Goal: Task Accomplishment & Management: Manage account settings

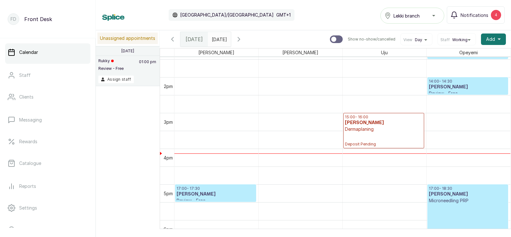
scroll to position [489, 0]
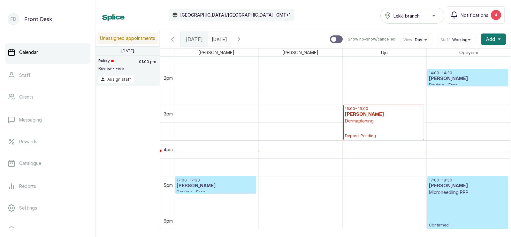
click at [377, 124] on p "Dermaplaning" at bounding box center [384, 121] width 78 height 6
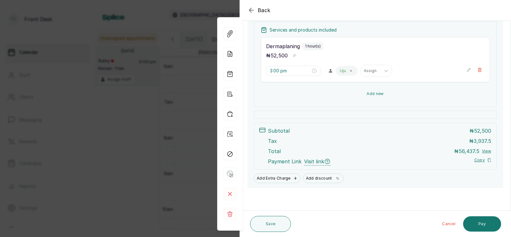
scroll to position [95, 0]
click at [372, 93] on button "Add new" at bounding box center [375, 93] width 229 height 15
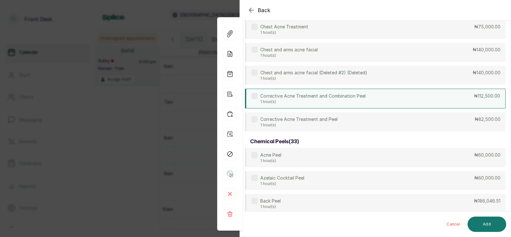
scroll to position [0, 0]
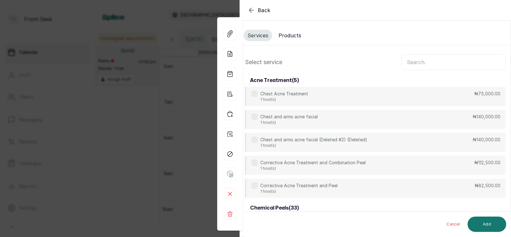
click at [419, 62] on input "text" at bounding box center [453, 62] width 104 height 16
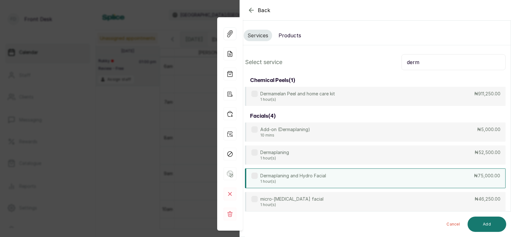
type input "derm"
click at [323, 173] on p "Dermaplaning and Hydro Facial" at bounding box center [293, 176] width 66 height 6
click at [485, 223] on button "Add" at bounding box center [486, 224] width 39 height 15
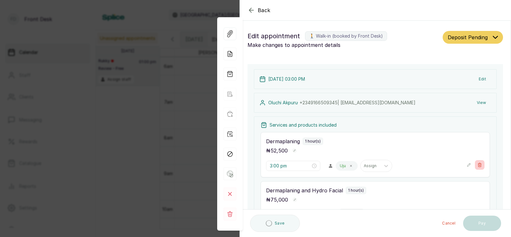
click at [478, 163] on icon "button" at bounding box center [480, 165] width 4 height 4
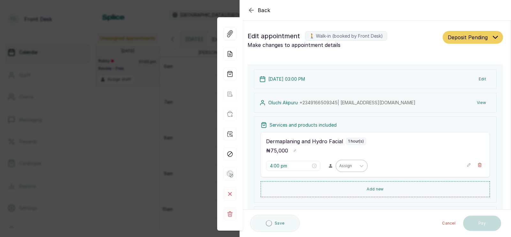
click at [339, 163] on div at bounding box center [345, 166] width 13 height 6
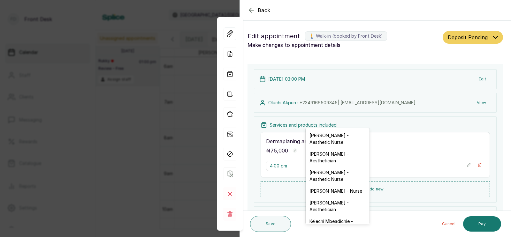
scroll to position [46, 0]
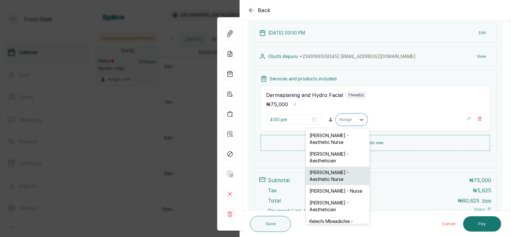
click at [327, 173] on div "[PERSON_NAME] - Aesthetic Nurse" at bounding box center [338, 176] width 64 height 19
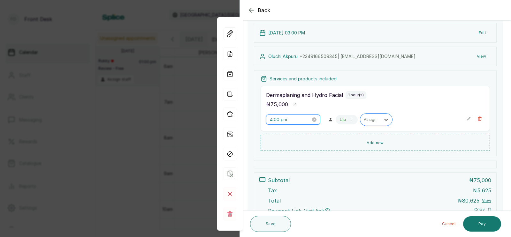
click at [277, 120] on input "4:00 pm" at bounding box center [290, 119] width 41 height 7
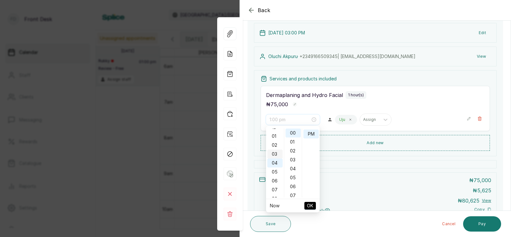
scroll to position [5, 0]
click at [274, 153] on div "03" at bounding box center [274, 154] width 15 height 9
type input "3:00 pm"
click at [308, 205] on span "OK" at bounding box center [310, 206] width 6 height 12
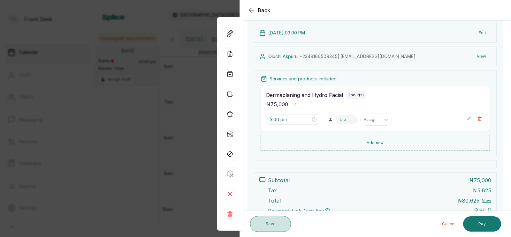
click at [269, 224] on button "Save" at bounding box center [270, 224] width 41 height 16
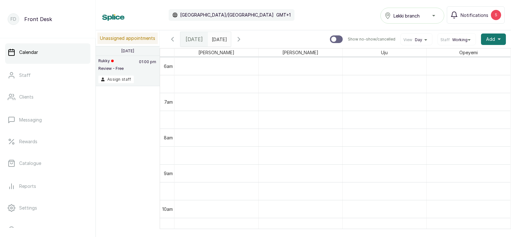
click at [218, 39] on input "text" at bounding box center [213, 37] width 10 height 11
type input "dd/MM/yyyy"
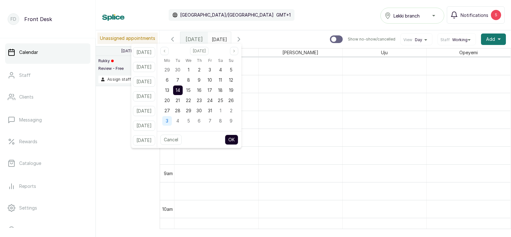
click at [168, 122] on span "3" at bounding box center [167, 120] width 3 height 5
click at [238, 138] on button "OK" at bounding box center [231, 140] width 13 height 10
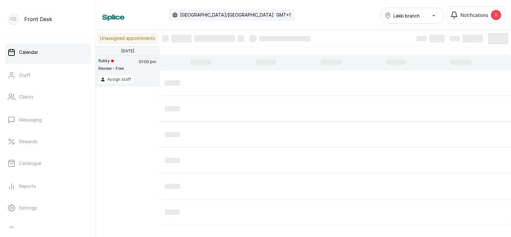
type input "[DATE]"
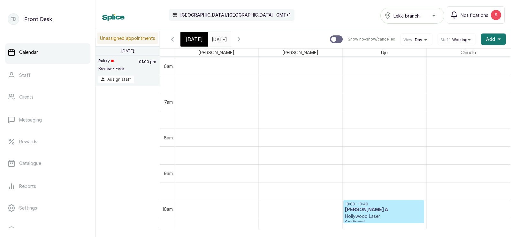
scroll to position [390, 0]
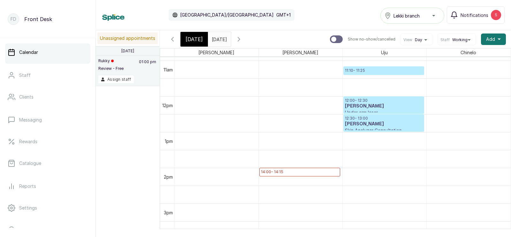
click at [369, 119] on p "12:30 - 13:00" at bounding box center [384, 118] width 78 height 5
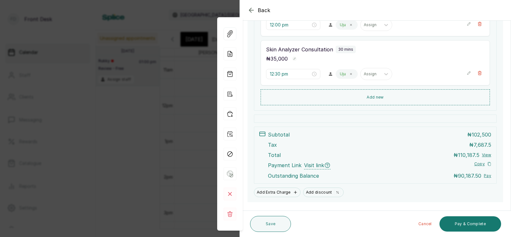
scroll to position [184, 0]
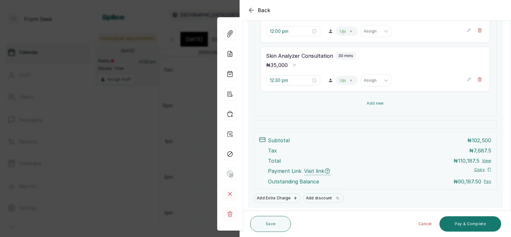
click at [375, 101] on button "Add new" at bounding box center [375, 103] width 229 height 15
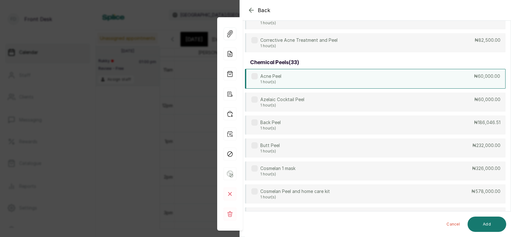
scroll to position [0, 0]
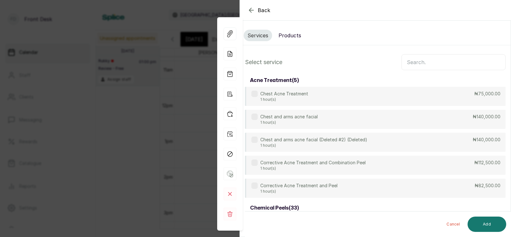
click at [418, 62] on input "text" at bounding box center [453, 62] width 104 height 16
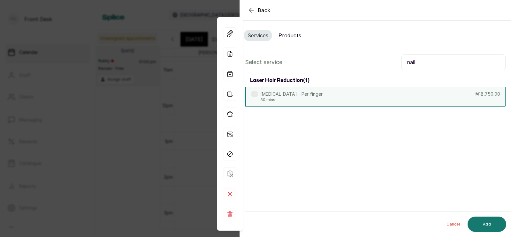
type input "nail"
click at [389, 101] on div "[MEDICAL_DATA] - Per finger 30 mins ₦18,750.00" at bounding box center [375, 97] width 261 height 20
click at [488, 219] on button "Add" at bounding box center [486, 224] width 39 height 15
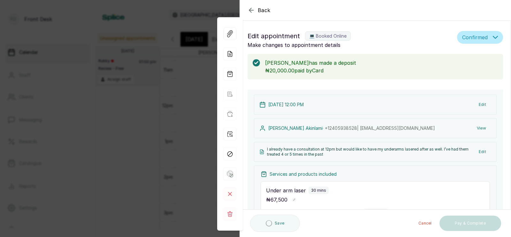
scroll to position [117, 0]
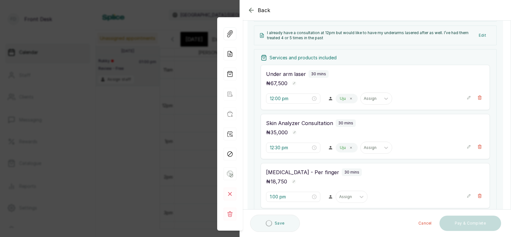
type input "1:00 pm"
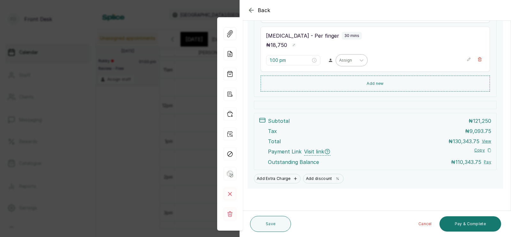
scroll to position [254, 0]
click at [339, 61] on div at bounding box center [345, 60] width 13 height 6
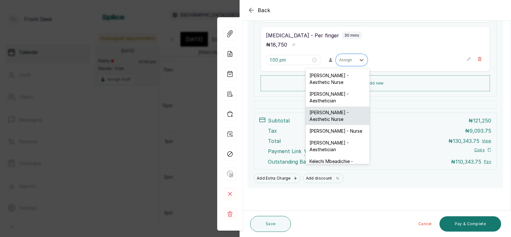
click at [330, 112] on div "[PERSON_NAME] - Aesthetic Nurse" at bounding box center [338, 116] width 64 height 19
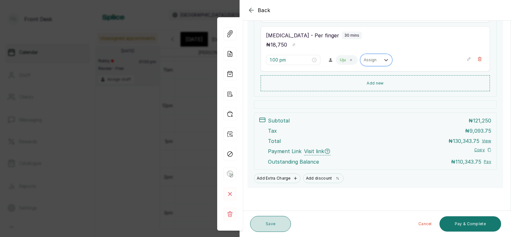
click at [271, 222] on button "Save" at bounding box center [270, 224] width 41 height 16
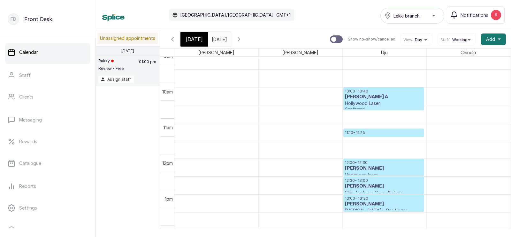
scroll to position [328, 0]
click at [193, 38] on span "[DATE]" at bounding box center [194, 39] width 17 height 8
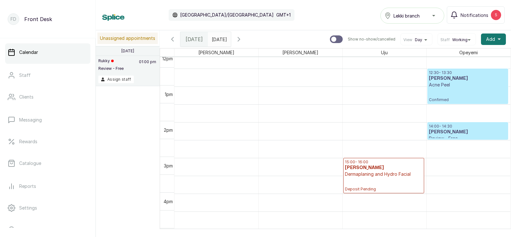
scroll to position [436, 0]
click at [462, 85] on p "Acne Peel" at bounding box center [468, 85] width 78 height 6
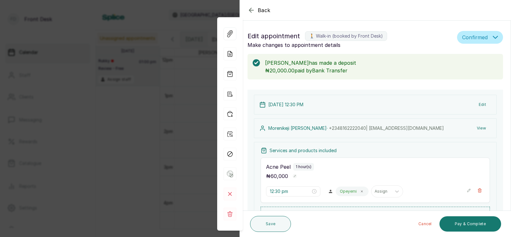
scroll to position [132, 0]
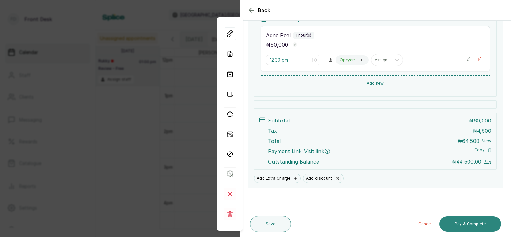
click at [463, 222] on button "Pay & Complete" at bounding box center [470, 224] width 62 height 15
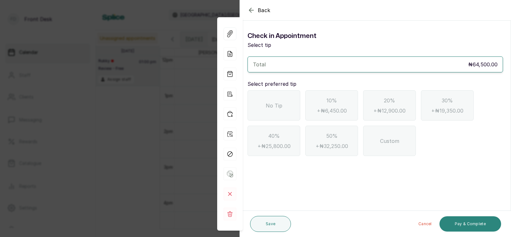
scroll to position [0, 0]
click at [268, 110] on div "No Tip" at bounding box center [273, 105] width 53 height 30
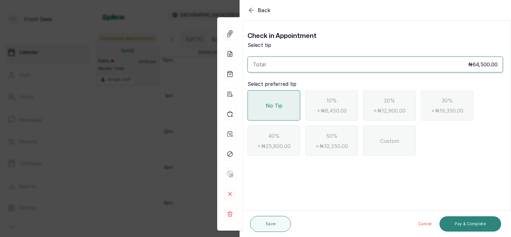
click at [467, 226] on button "Pay & Complete" at bounding box center [470, 224] width 62 height 15
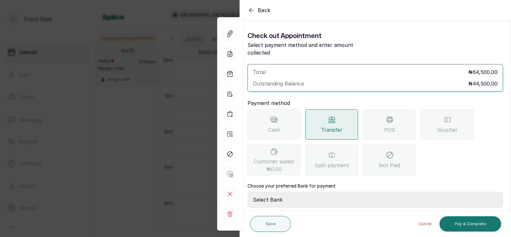
click at [403, 112] on div "POS" at bounding box center [389, 125] width 53 height 30
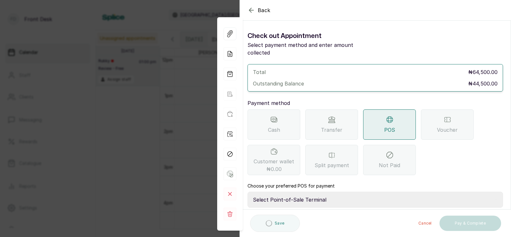
scroll to position [50, 0]
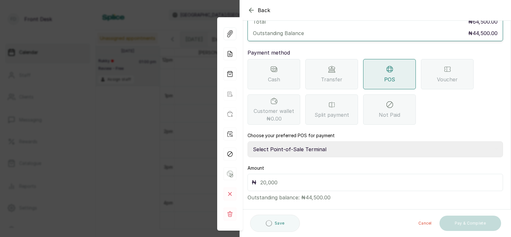
click at [310, 141] on select "Select Point-of-Sale Terminal SKN ANALYTICS MED AESTHETIC LIMITED Fairmoney Mic…" at bounding box center [374, 149] width 255 height 16
select select "43129536-bd7e-4b6d-8e8c-ab2c46322d67"
click at [283, 178] on input "text" at bounding box center [379, 182] width 239 height 9
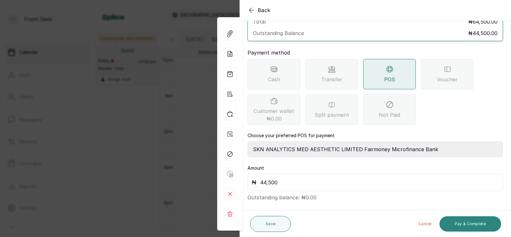
type input "44,500"
click at [456, 226] on button "Pay & Complete" at bounding box center [470, 224] width 62 height 15
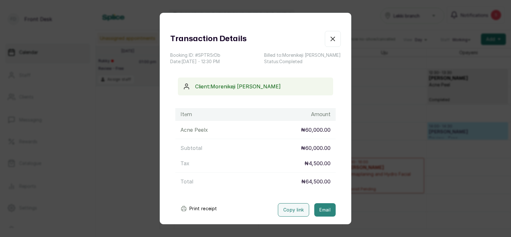
click at [320, 209] on button "Email" at bounding box center [324, 209] width 21 height 13
click at [364, 203] on div "Transaction Details Booking ID: # SPTR5rDb Date: [DATE] ・ 12:30 PM Billed to: […" at bounding box center [255, 118] width 511 height 237
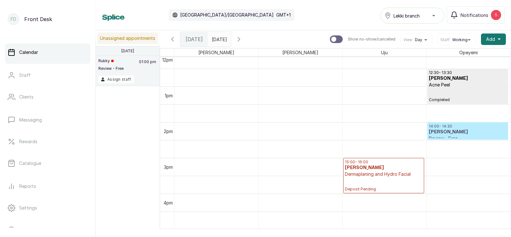
click at [361, 171] on h3 "[PERSON_NAME]" at bounding box center [384, 168] width 78 height 6
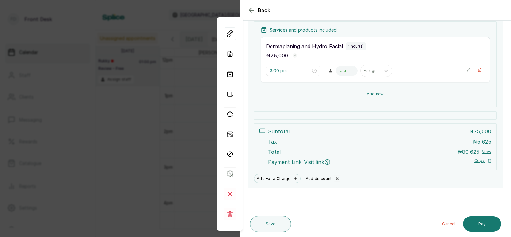
scroll to position [95, 0]
click at [321, 178] on button "Add discount" at bounding box center [323, 178] width 40 height 9
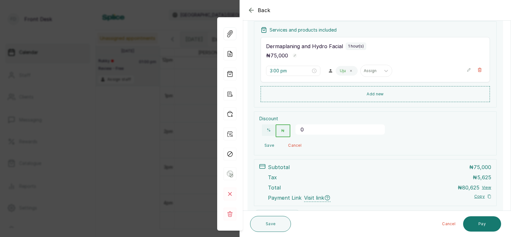
click at [324, 131] on input "0" at bounding box center [339, 130] width 89 height 10
type input "19186.046"
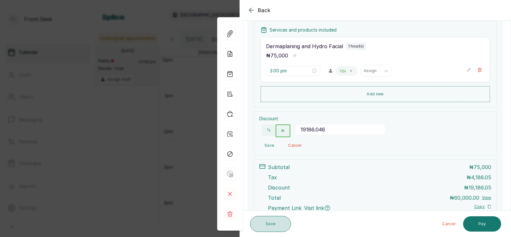
click at [270, 227] on button "Save" at bounding box center [270, 224] width 41 height 16
click at [269, 140] on button "Save" at bounding box center [269, 145] width 20 height 11
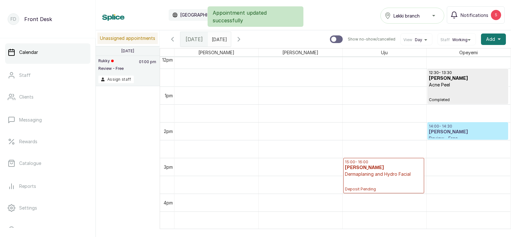
scroll to position [441, 0]
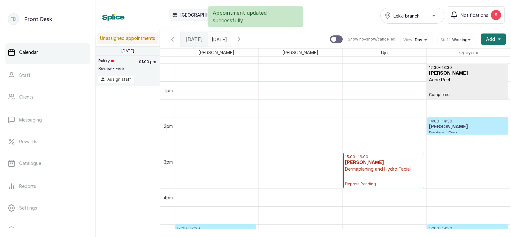
click at [369, 166] on p "Dermaplaning and Hydro Facial" at bounding box center [384, 169] width 78 height 6
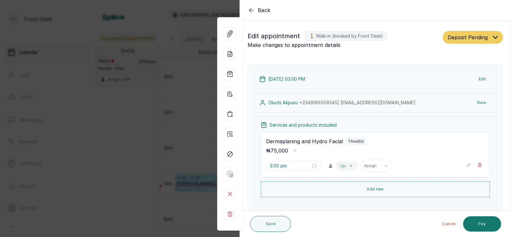
scroll to position [113, 0]
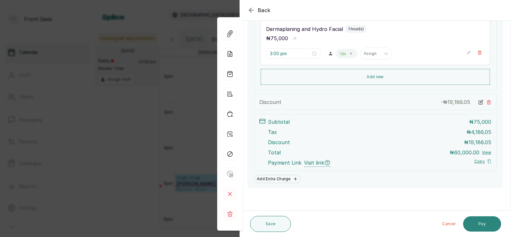
click at [478, 222] on button "Pay" at bounding box center [482, 224] width 38 height 15
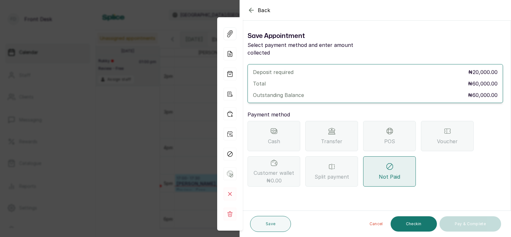
scroll to position [0, 0]
click at [393, 138] on span "POS" at bounding box center [389, 142] width 11 height 8
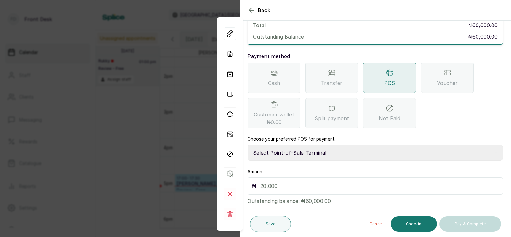
scroll to position [62, 0]
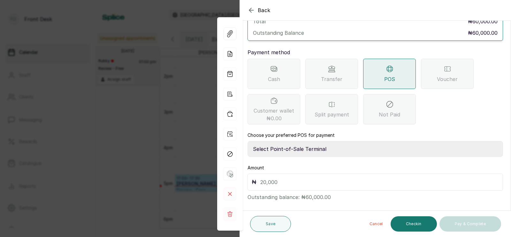
click at [305, 141] on select "Select Point-of-Sale Terminal SKN ANALYTICS MED AESTHETIC LIMITED Fairmoney Mic…" at bounding box center [374, 149] width 255 height 16
select select "43129536-bd7e-4b6d-8e8c-ab2c46322d67"
click at [279, 178] on input "text" at bounding box center [379, 182] width 239 height 9
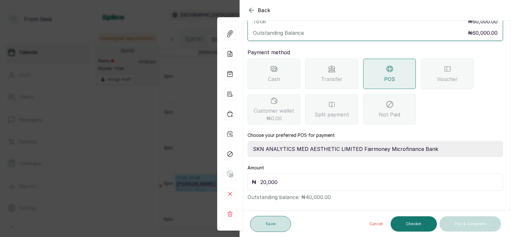
type input "20,000"
click at [271, 224] on button "Save" at bounding box center [270, 224] width 41 height 16
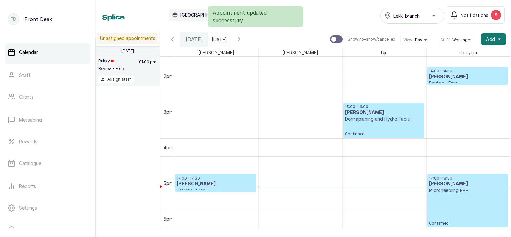
click at [363, 115] on h3 "[PERSON_NAME]" at bounding box center [384, 113] width 78 height 6
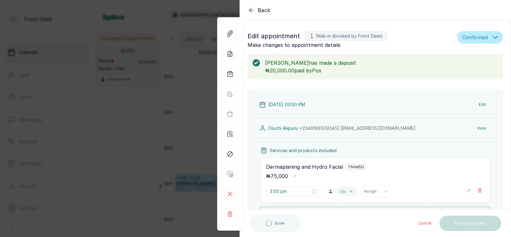
scroll to position [148, 0]
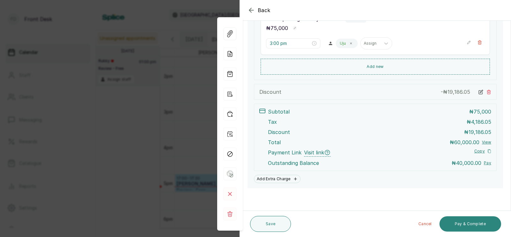
click at [458, 226] on button "Pay & Complete" at bounding box center [470, 224] width 62 height 15
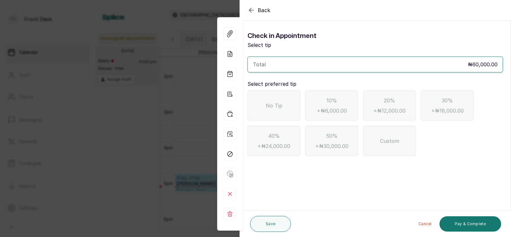
click at [277, 103] on span "No Tip" at bounding box center [274, 106] width 17 height 8
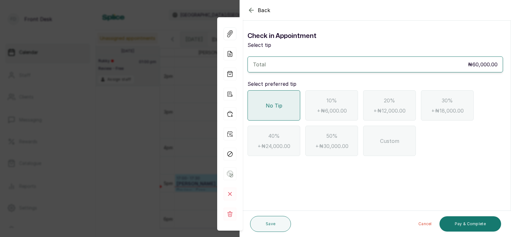
scroll to position [0, 0]
click at [472, 224] on button "Pay & Complete" at bounding box center [470, 224] width 62 height 15
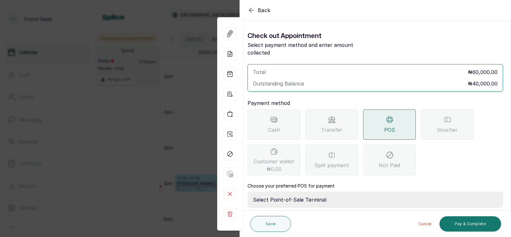
scroll to position [50, 0]
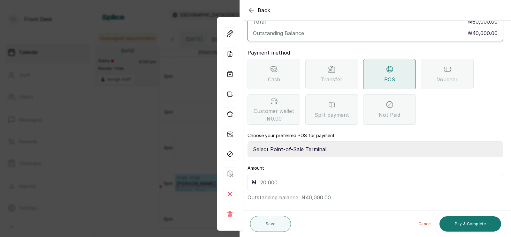
click at [309, 141] on select "Select Point-of-Sale Terminal SKN ANALYTICS MED AESTHETIC LIMITED Fairmoney Mic…" at bounding box center [374, 149] width 255 height 16
select select "43129536-bd7e-4b6d-8e8c-ab2c46322d67"
click at [278, 178] on input "text" at bounding box center [379, 182] width 239 height 9
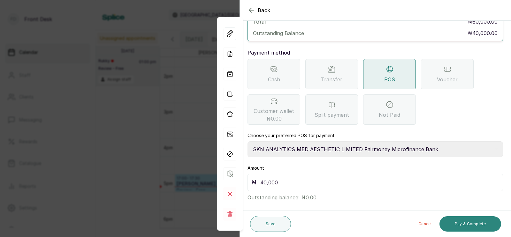
type input "40,000"
click at [460, 224] on button "Pay & Complete" at bounding box center [470, 224] width 62 height 15
click at [460, 223] on button "Pay & Complete" at bounding box center [470, 224] width 62 height 15
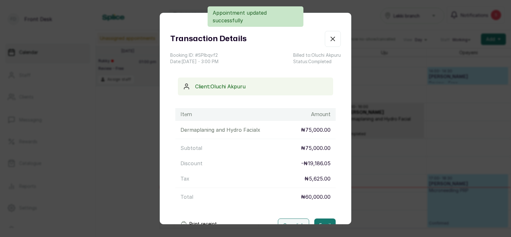
scroll to position [47, 0]
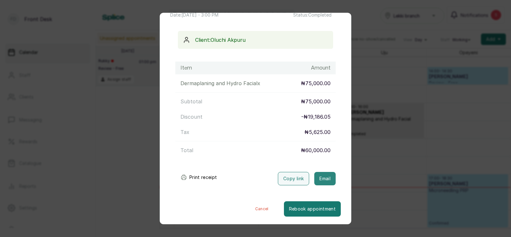
click at [324, 179] on button "Email" at bounding box center [324, 178] width 21 height 13
click at [372, 174] on div "Transaction Details Booking ID: # SPIbqvf2 Date: [DATE] ・ 3:00 PM Billed to: Ol…" at bounding box center [255, 118] width 511 height 237
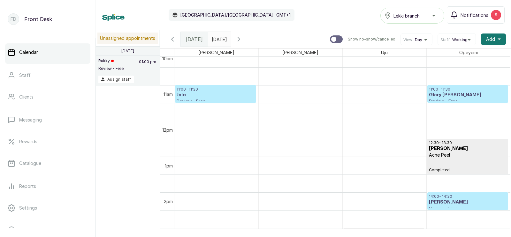
scroll to position [365, 0]
click at [211, 94] on h3 "Jola" at bounding box center [216, 95] width 78 height 6
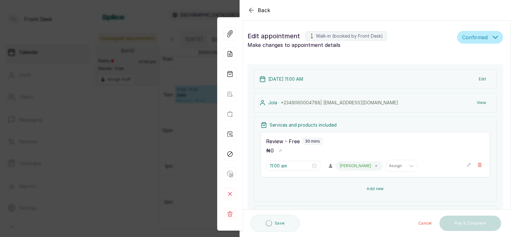
click at [371, 188] on button "Add new" at bounding box center [375, 188] width 229 height 15
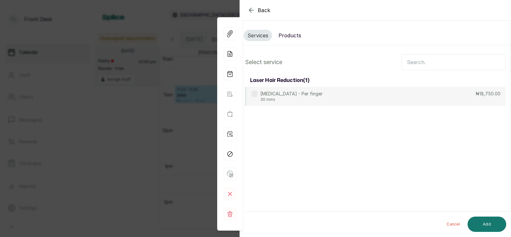
click at [421, 63] on input "text" at bounding box center [453, 62] width 104 height 16
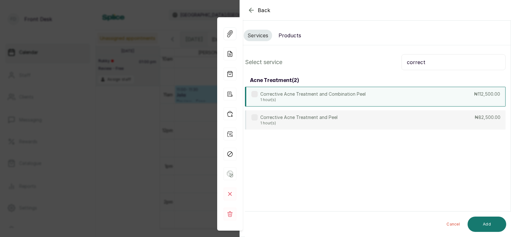
type input "correct"
click at [353, 94] on p "Corrective Acne Treatment and Combination Peel" at bounding box center [312, 94] width 105 height 6
click at [483, 227] on button "Add" at bounding box center [486, 224] width 39 height 15
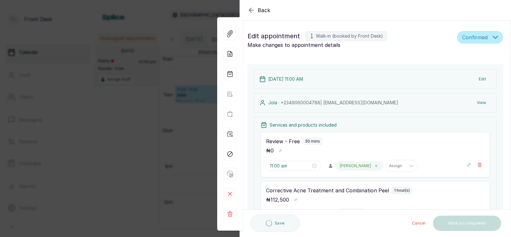
type input "11:30 am"
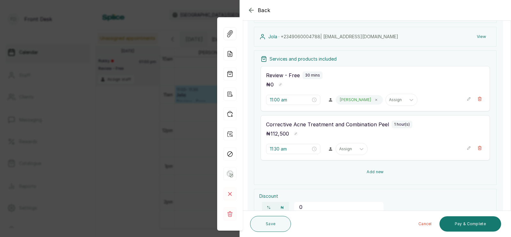
scroll to position [179, 0]
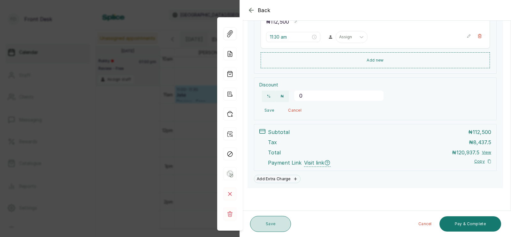
click at [264, 225] on button "Save" at bounding box center [270, 224] width 41 height 16
click at [264, 221] on button "Save" at bounding box center [270, 224] width 41 height 16
click at [266, 223] on button "Save" at bounding box center [270, 224] width 41 height 16
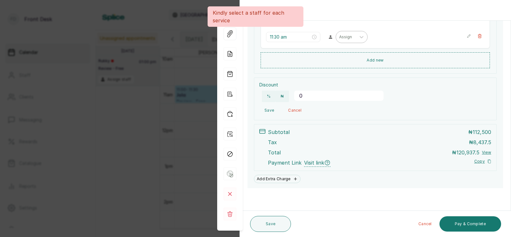
click at [339, 37] on div at bounding box center [345, 37] width 13 height 6
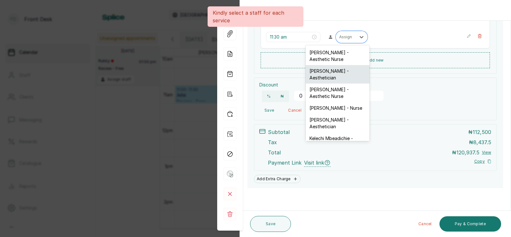
click at [320, 78] on div "[PERSON_NAME] - Aesthetician" at bounding box center [338, 74] width 64 height 19
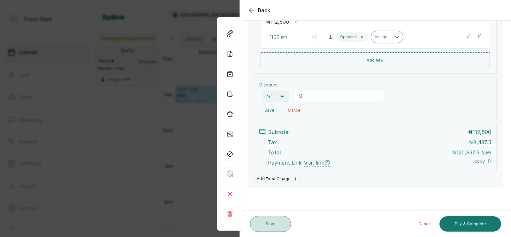
click at [266, 226] on button "Save" at bounding box center [270, 224] width 41 height 16
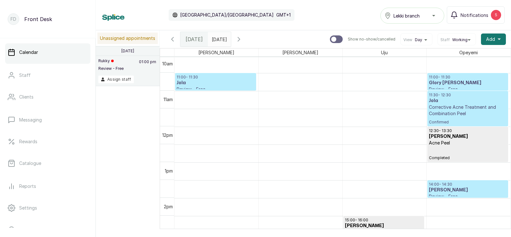
scroll to position [378, 0]
click at [464, 82] on h3 "Glory [PERSON_NAME]" at bounding box center [468, 83] width 78 height 6
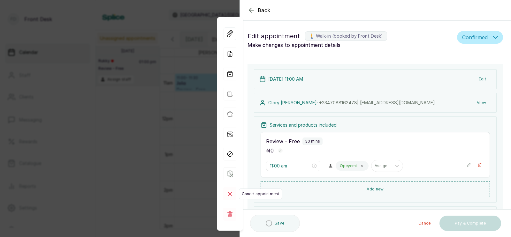
click at [231, 193] on rect at bounding box center [230, 194] width 13 height 13
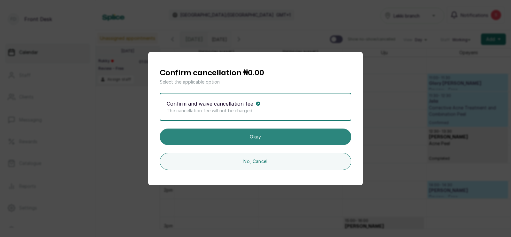
click at [255, 135] on button "Okay" at bounding box center [256, 137] width 192 height 17
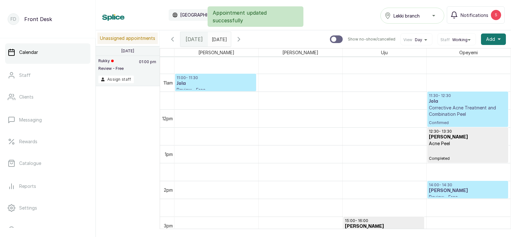
click at [449, 105] on p "Corrective Acne Treatment and Combination Peel" at bounding box center [468, 111] width 78 height 13
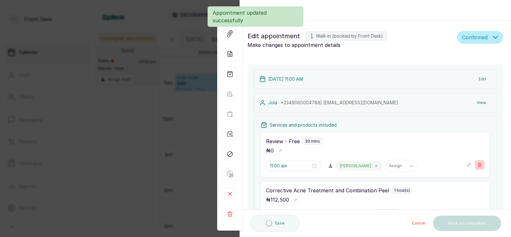
click at [481, 163] on icon "button" at bounding box center [479, 165] width 4 height 4
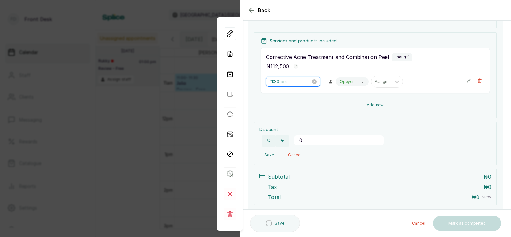
click at [278, 81] on input "11:30 am" at bounding box center [290, 81] width 41 height 7
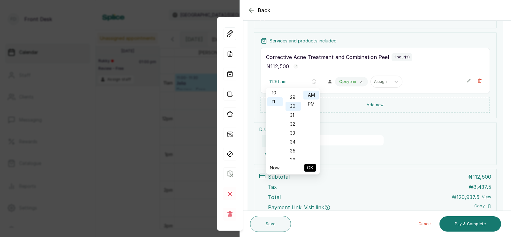
type input "11:00 am"
click at [310, 165] on span "OK" at bounding box center [310, 168] width 6 height 12
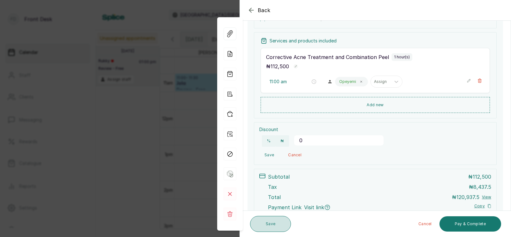
click at [270, 224] on button "Save" at bounding box center [270, 224] width 41 height 16
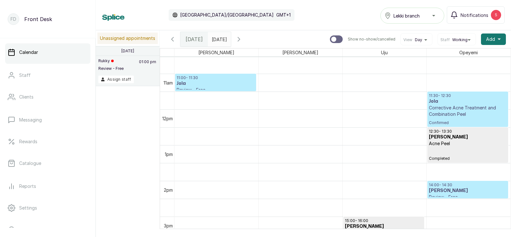
click at [444, 103] on h3 "Jola" at bounding box center [468, 101] width 78 height 6
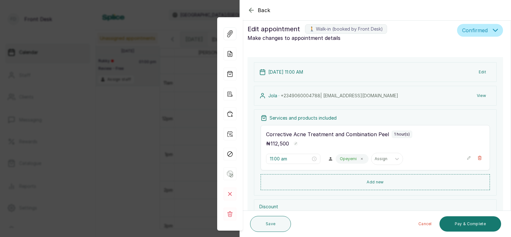
scroll to position [129, 0]
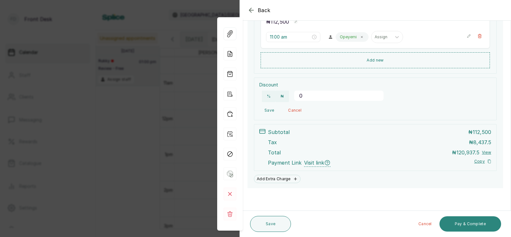
click at [462, 223] on button "Pay & Complete" at bounding box center [470, 224] width 62 height 15
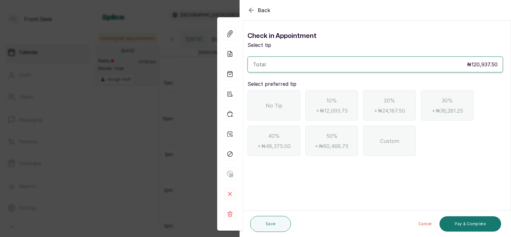
click at [271, 100] on div "No Tip" at bounding box center [273, 105] width 53 height 30
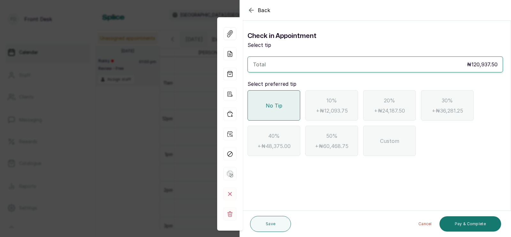
scroll to position [0, 0]
click at [462, 225] on button "Pay & Complete" at bounding box center [470, 224] width 62 height 15
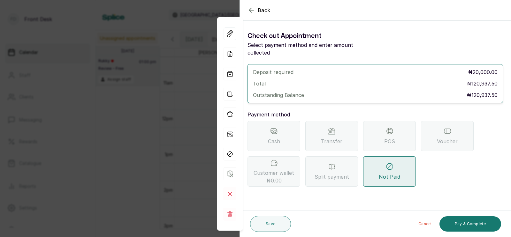
click at [382, 131] on div "POS" at bounding box center [389, 136] width 53 height 30
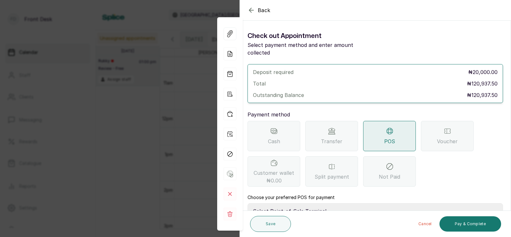
scroll to position [62, 0]
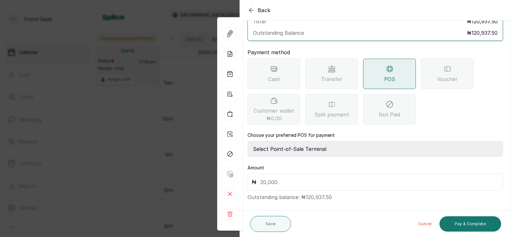
click at [314, 141] on select "Select Point-of-Sale Terminal SKN ANALYTICS MED AESTHETIC LIMITED Fairmoney Mic…" at bounding box center [374, 149] width 255 height 16
select select "43129536-bd7e-4b6d-8e8c-ab2c46322d67"
click at [274, 178] on input "text" at bounding box center [379, 182] width 239 height 9
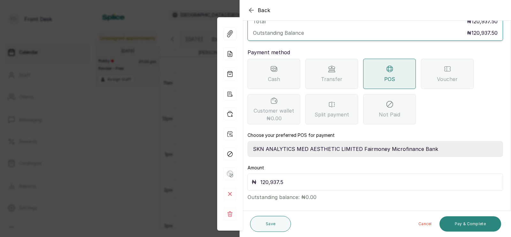
type input "120,937.5"
click at [459, 222] on button "Pay & Complete" at bounding box center [470, 224] width 62 height 15
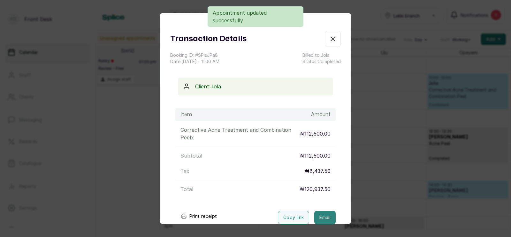
click at [323, 216] on button "Email" at bounding box center [324, 217] width 21 height 13
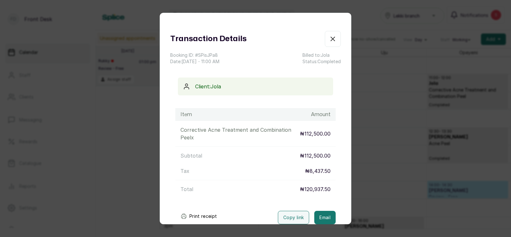
click at [368, 168] on div "Transaction Details Booking ID: # SPisJPa8 Date: [DATE] ・ 11:00 AM Billed to: J…" at bounding box center [255, 118] width 511 height 237
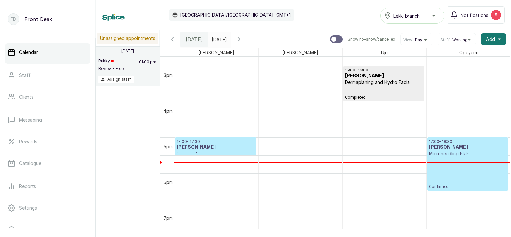
scroll to position [530, 0]
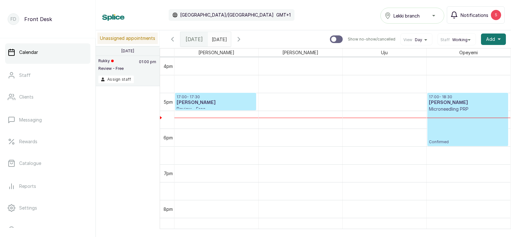
click at [475, 14] on span "Notifications" at bounding box center [474, 15] width 28 height 7
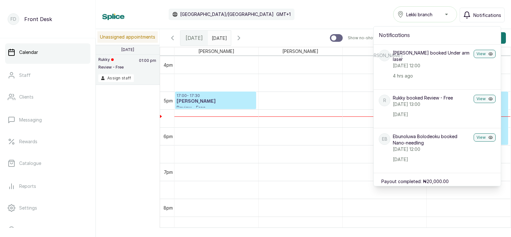
click at [470, 13] on icon "button" at bounding box center [467, 15] width 8 height 8
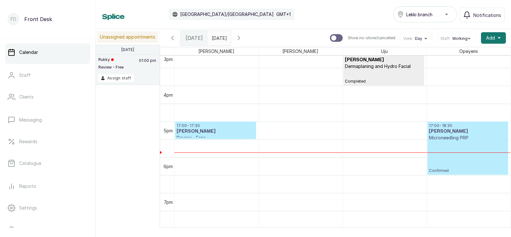
scroll to position [557, 0]
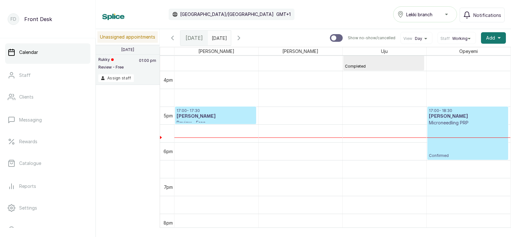
click at [218, 37] on input "[DATE]" at bounding box center [213, 36] width 10 height 11
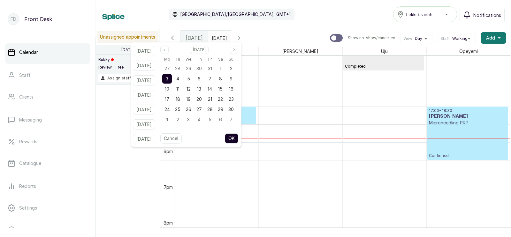
click at [238, 137] on button "OK" at bounding box center [231, 138] width 13 height 10
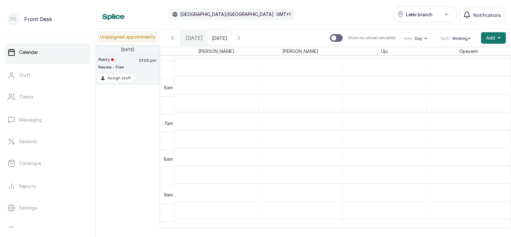
scroll to position [158, 0]
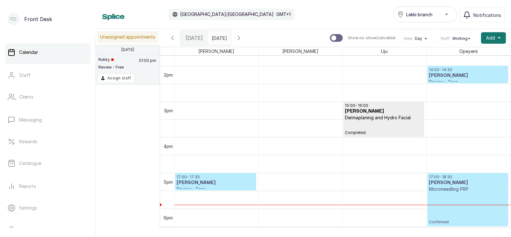
click at [243, 35] on icon "button" at bounding box center [239, 38] width 8 height 8
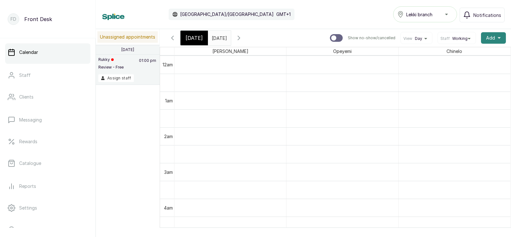
click at [492, 36] on span "Add" at bounding box center [490, 38] width 9 height 6
click at [453, 80] on span "Add Block Time" at bounding box center [469, 81] width 61 height 8
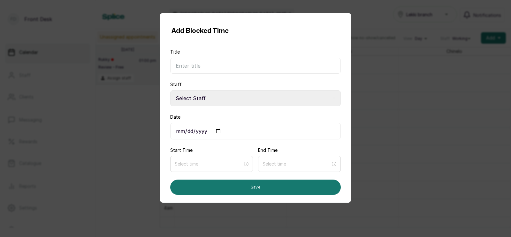
click at [223, 68] on input "Title" at bounding box center [255, 66] width 171 height 16
type input "Staff meeting"
click at [209, 98] on select "Select Staff [PERSON_NAME] - Aesthetic Nurse [PERSON_NAME] - Aesthetician Uju A…" at bounding box center [255, 98] width 171 height 16
select select "02771852-b3fb-485c-8f22-10d9f260b832"
click at [219, 130] on input "Date" at bounding box center [255, 131] width 171 height 17
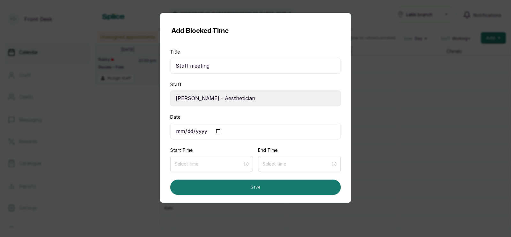
type input "[DATE]"
click at [200, 165] on input at bounding box center [209, 164] width 68 height 7
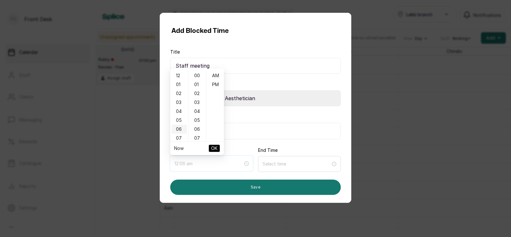
type input "6:00 am"
click at [178, 99] on div "10" at bounding box center [178, 100] width 15 height 9
type input "10:00 am"
click at [214, 76] on div "AM" at bounding box center [215, 75] width 15 height 9
click at [214, 148] on span "OK" at bounding box center [214, 148] width 6 height 12
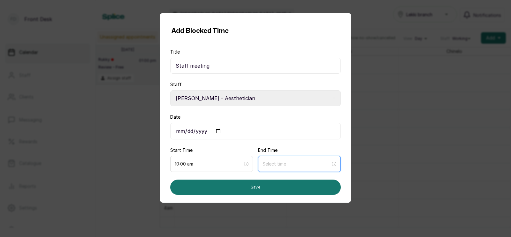
click at [284, 164] on input at bounding box center [296, 164] width 68 height 7
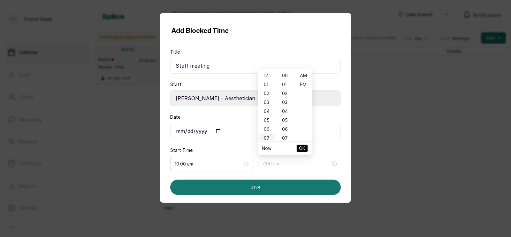
click at [266, 135] on div "07" at bounding box center [266, 138] width 15 height 9
type input "7:00 pm"
click at [304, 81] on div "PM" at bounding box center [302, 84] width 15 height 9
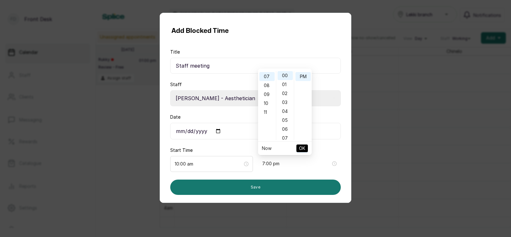
click at [304, 147] on span "OK" at bounding box center [302, 148] width 6 height 12
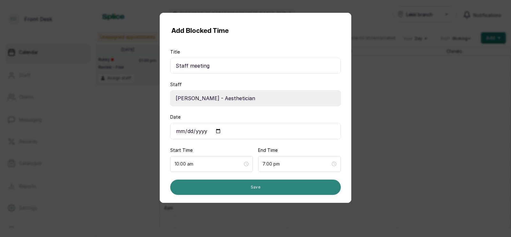
click at [260, 186] on button "Save" at bounding box center [255, 187] width 171 height 15
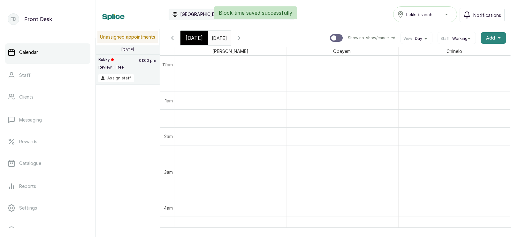
click at [489, 37] on span "Add" at bounding box center [490, 38] width 9 height 6
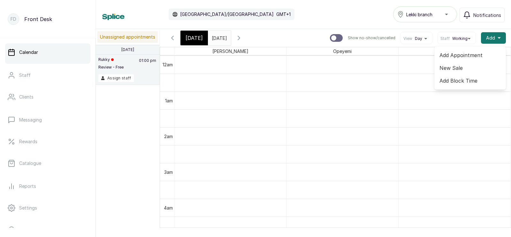
click at [452, 80] on span "Add Block Time" at bounding box center [469, 81] width 61 height 8
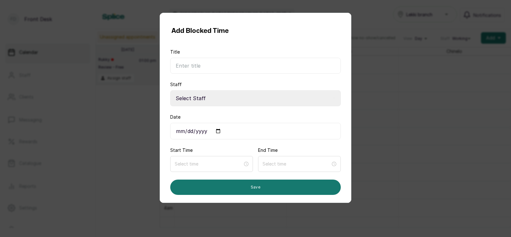
click at [243, 66] on input "Title" at bounding box center [255, 66] width 171 height 16
type input "Staff meeting"
click at [232, 100] on select "Select Staff [PERSON_NAME] - Aesthetic Nurse [PERSON_NAME] - Aesthetician Uju A…" at bounding box center [255, 98] width 171 height 16
select select "a424ce8e-95cf-4878-ac06-6914de2bfc8a"
click at [219, 132] on input "Date" at bounding box center [255, 131] width 171 height 17
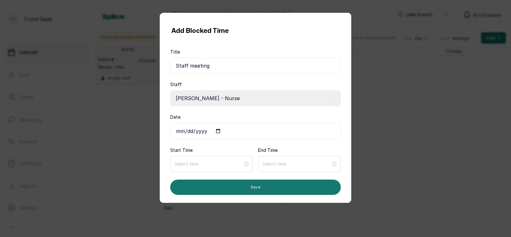
type input "[DATE]"
click at [205, 166] on input at bounding box center [209, 164] width 68 height 7
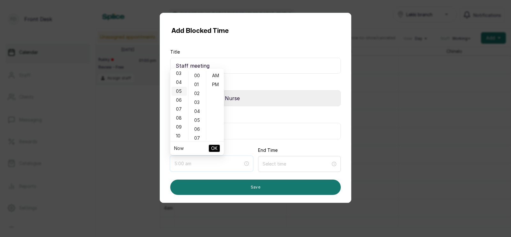
scroll to position [36, 0]
click at [178, 126] on div "10" at bounding box center [178, 129] width 15 height 9
type input "10:00 am"
click at [213, 148] on span "OK" at bounding box center [214, 148] width 6 height 12
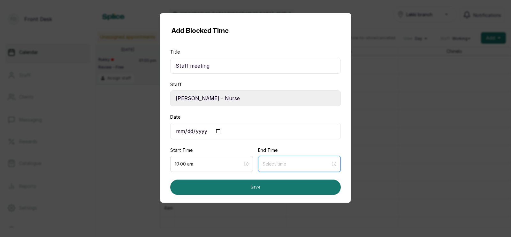
click at [276, 165] on input at bounding box center [296, 164] width 68 height 7
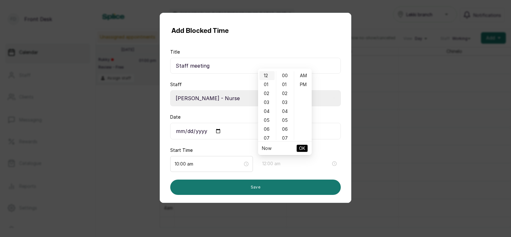
click at [265, 73] on div "12" at bounding box center [266, 75] width 15 height 9
type input "12:00 pm"
click at [302, 85] on div "PM" at bounding box center [302, 84] width 15 height 9
click at [301, 148] on span "OK" at bounding box center [302, 148] width 6 height 12
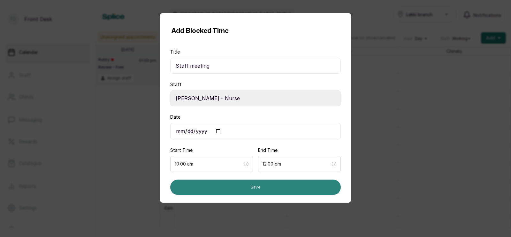
click at [255, 186] on button "Save" at bounding box center [255, 187] width 171 height 15
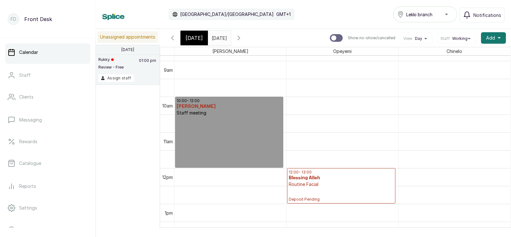
scroll to position [320, 0]
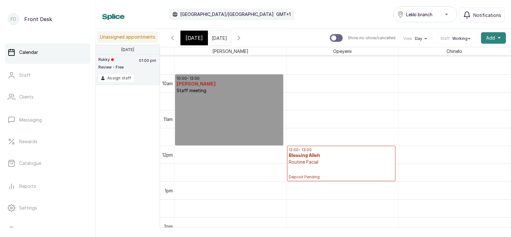
click at [493, 36] on span "Add" at bounding box center [490, 38] width 9 height 6
click at [454, 55] on span "Add Appointment" at bounding box center [469, 55] width 61 height 8
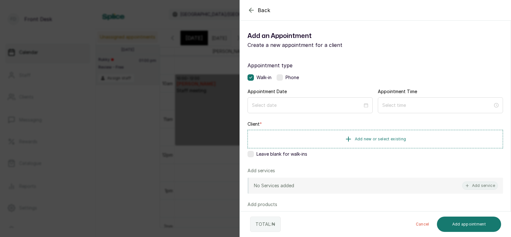
click at [223, 133] on div "Back Add Appointment Add an Appointment Create a new appointment for a client A…" at bounding box center [255, 118] width 511 height 237
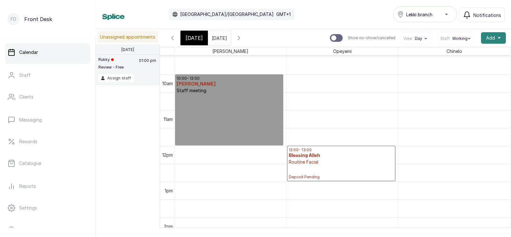
click at [491, 36] on span "Add" at bounding box center [490, 38] width 9 height 6
click at [452, 80] on span "Add Block Time" at bounding box center [469, 81] width 61 height 8
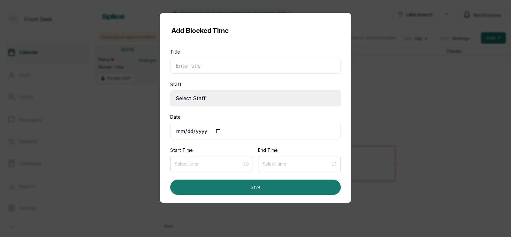
click at [240, 67] on input "Title" at bounding box center [255, 66] width 171 height 16
type input "Staff meeting"
click at [216, 101] on select "Select Staff [PERSON_NAME] - Aesthetic Nurse [PERSON_NAME] - Aesthetician Uju A…" at bounding box center [255, 98] width 171 height 16
select select "664e7455-ae8c-47ef-951a-6d8424839ab1"
click at [218, 130] on input "Date" at bounding box center [255, 131] width 171 height 17
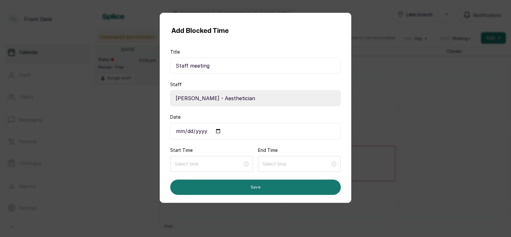
type input "[DATE]"
click at [200, 164] on input at bounding box center [209, 164] width 68 height 7
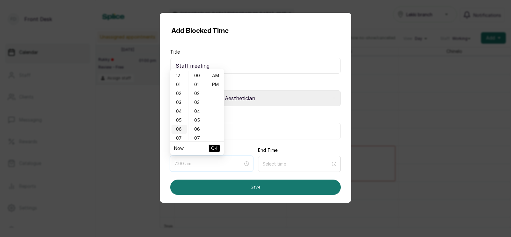
type input "6:00 am"
click at [178, 109] on div "10" at bounding box center [178, 109] width 15 height 9
type input "10:00 am"
click at [213, 147] on span "OK" at bounding box center [214, 148] width 6 height 12
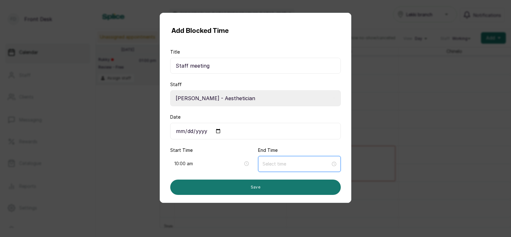
click at [272, 163] on input at bounding box center [296, 164] width 68 height 7
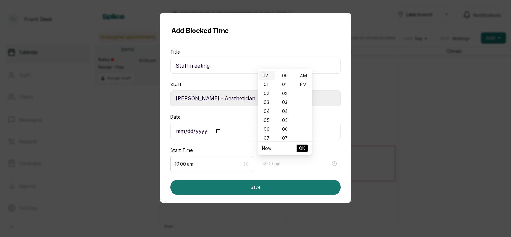
click at [266, 74] on div "12" at bounding box center [266, 75] width 15 height 9
type input "12:00 pm"
click at [304, 84] on div "PM" at bounding box center [302, 84] width 15 height 9
click at [301, 148] on span "OK" at bounding box center [302, 148] width 6 height 12
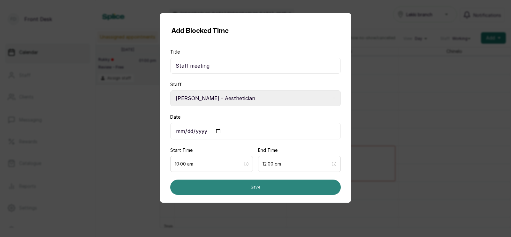
click at [252, 187] on button "Save" at bounding box center [255, 187] width 171 height 15
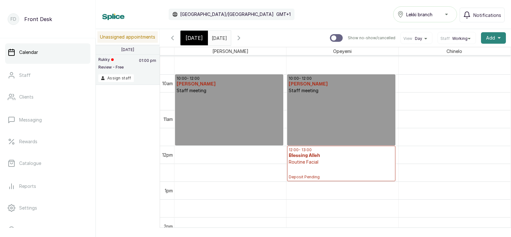
click at [491, 37] on span "Add" at bounding box center [490, 38] width 9 height 6
click at [454, 81] on span "Add Block Time" at bounding box center [469, 81] width 61 height 8
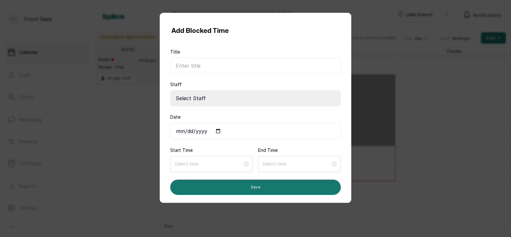
click at [218, 66] on input "Title" at bounding box center [255, 66] width 171 height 16
type input "Staff meeting"
click at [209, 99] on select "Select Staff [PERSON_NAME] - Aesthetic Nurse [PERSON_NAME] - Aesthetician Uju A…" at bounding box center [255, 98] width 171 height 16
select select "fd2ff841-f82e-43be-a586-b8bbce1e895b"
click at [218, 130] on input "Date" at bounding box center [255, 131] width 171 height 17
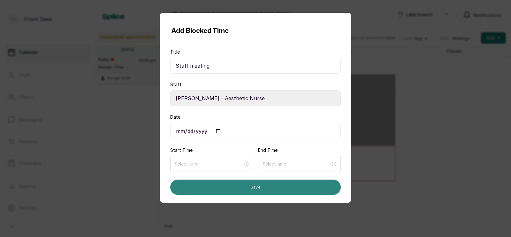
type input "[DATE]"
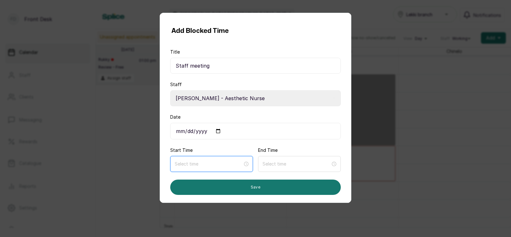
click at [196, 164] on input at bounding box center [209, 164] width 68 height 7
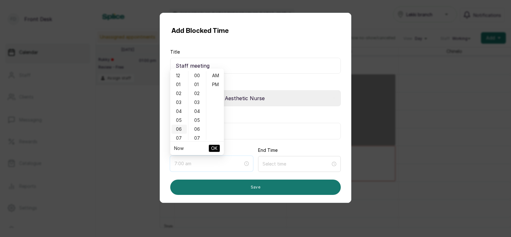
type input "6:00 am"
click at [178, 98] on div "10" at bounding box center [178, 99] width 15 height 9
type input "10:00 am"
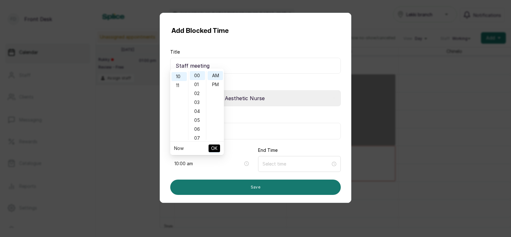
click at [215, 146] on span "OK" at bounding box center [214, 148] width 6 height 12
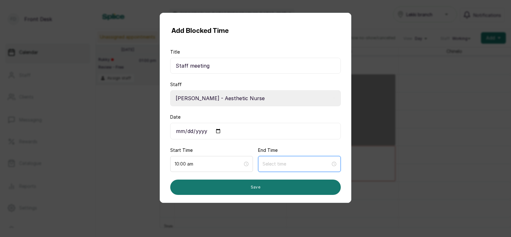
click at [269, 166] on input at bounding box center [296, 164] width 68 height 7
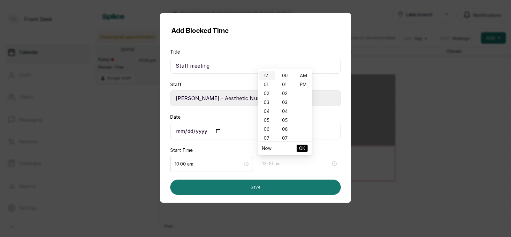
click at [267, 73] on div "12" at bounding box center [266, 75] width 15 height 9
type input "12:00 pm"
click at [300, 86] on div "PM" at bounding box center [302, 84] width 15 height 9
click at [301, 147] on span "OK" at bounding box center [302, 148] width 6 height 12
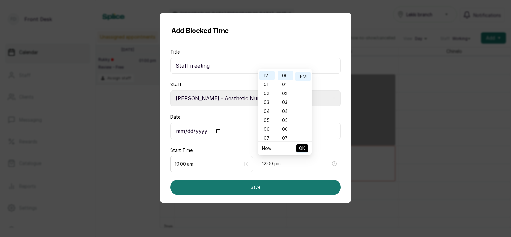
click at [302, 148] on div "End Time 12:00 pm" at bounding box center [299, 159] width 83 height 25
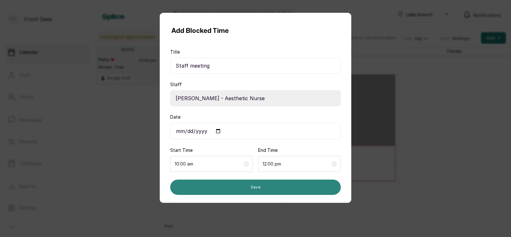
click at [255, 188] on button "Save" at bounding box center [255, 187] width 171 height 15
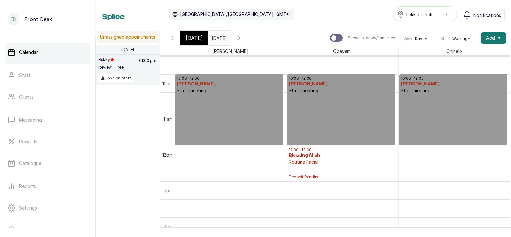
click at [190, 38] on span "[DATE]" at bounding box center [194, 38] width 17 height 8
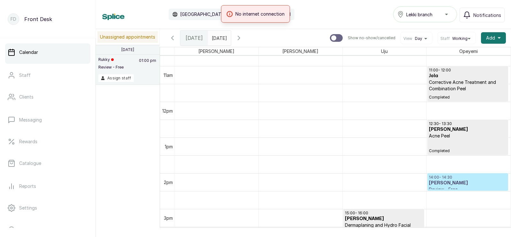
scroll to position [394, 0]
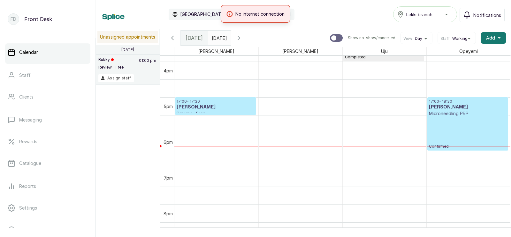
click at [217, 110] on h3 "[PERSON_NAME]" at bounding box center [216, 107] width 78 height 6
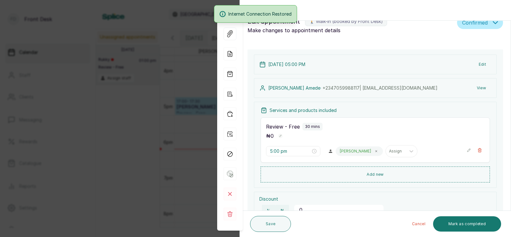
scroll to position [0, 0]
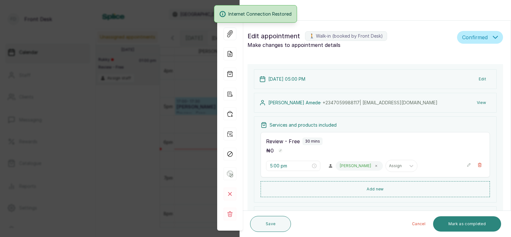
click at [469, 222] on button "Mark as completed" at bounding box center [467, 224] width 68 height 15
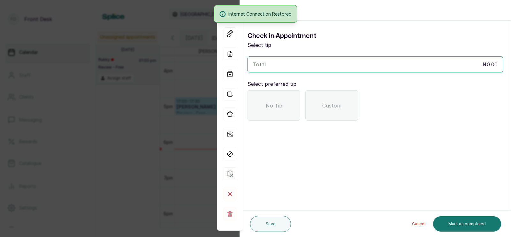
click at [266, 103] on span "No Tip" at bounding box center [274, 106] width 17 height 8
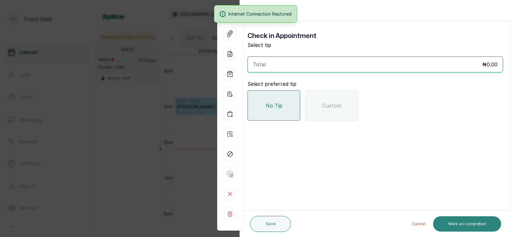
click at [455, 221] on button "Mark as completed" at bounding box center [467, 224] width 68 height 15
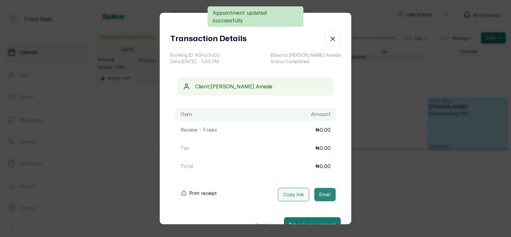
click at [326, 193] on button "Email" at bounding box center [324, 194] width 21 height 13
click at [377, 189] on div "Transaction Details Booking ID: # SPytXoDo Date: [DATE] ・ 5:00 PM Billed to: [P…" at bounding box center [255, 118] width 511 height 237
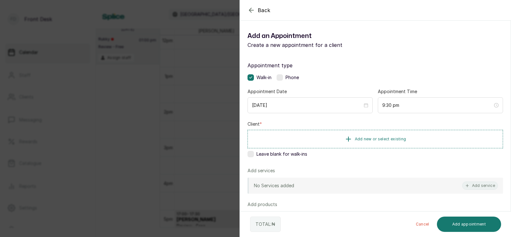
scroll to position [15, 0]
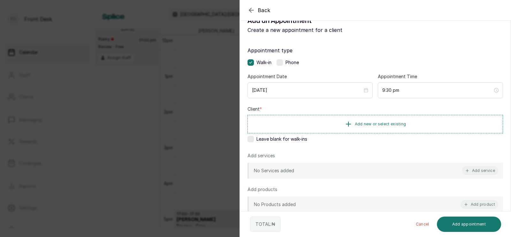
click at [188, 94] on div "Back Add Appointment Add an Appointment Create a new appointment for a client A…" at bounding box center [255, 118] width 511 height 237
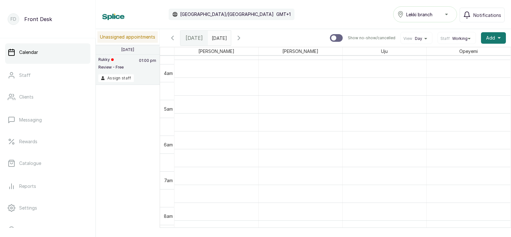
scroll to position [199, 0]
click at [243, 36] on icon "button" at bounding box center [239, 38] width 8 height 8
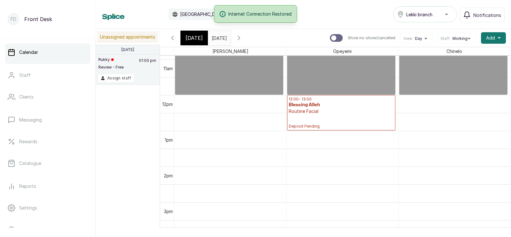
scroll to position [391, 0]
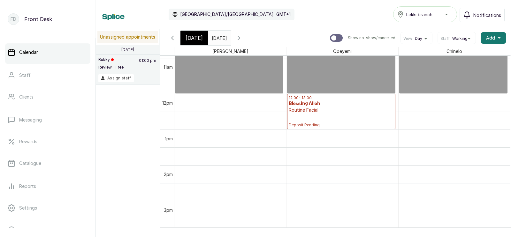
click at [218, 36] on input "[DATE]" at bounding box center [213, 36] width 10 height 11
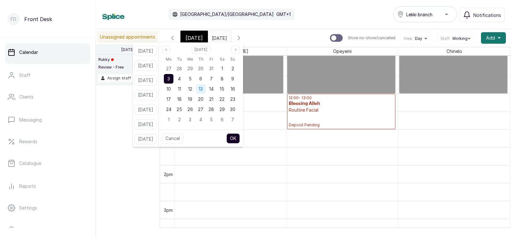
click at [203, 89] on span "13" at bounding box center [201, 88] width 4 height 5
click at [240, 138] on button "OK" at bounding box center [232, 138] width 13 height 10
type input "[DATE]"
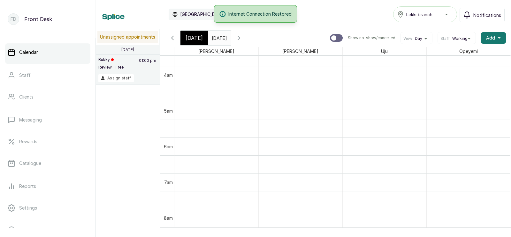
scroll to position [181, 0]
click at [193, 38] on span "[DATE]" at bounding box center [194, 38] width 17 height 8
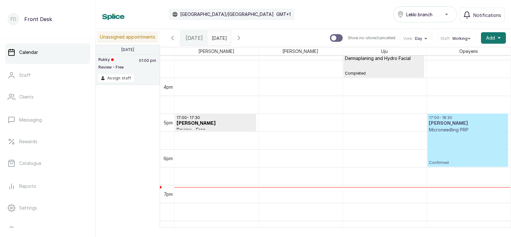
click at [462, 143] on p "Confirmed" at bounding box center [468, 149] width 78 height 32
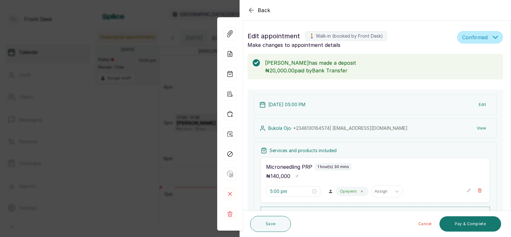
scroll to position [144, 0]
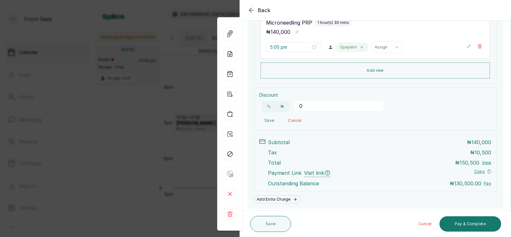
click at [172, 155] on div "Back Appointment Details Edit appointment 🚶 Walk-in (booked by Front Desk) Make…" at bounding box center [255, 118] width 511 height 237
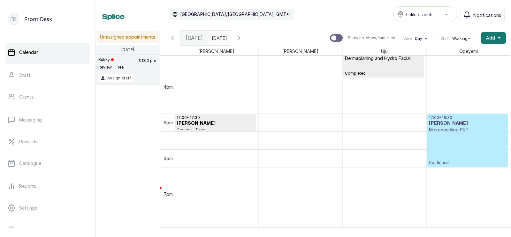
click at [447, 140] on p "Confirmed" at bounding box center [468, 149] width 78 height 32
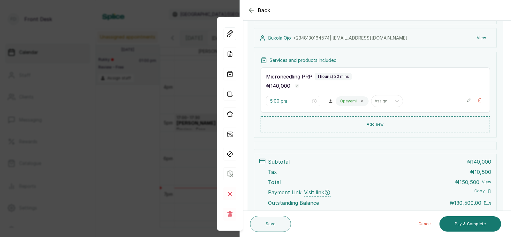
scroll to position [100, 0]
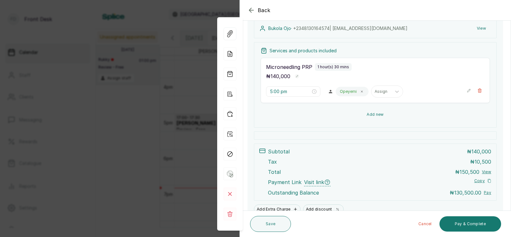
click at [376, 114] on button "Add new" at bounding box center [375, 114] width 229 height 15
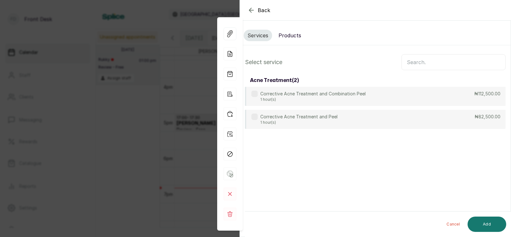
scroll to position [0, 0]
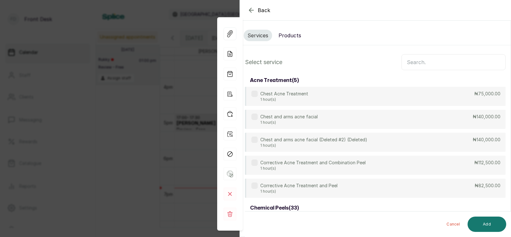
click at [417, 63] on input "text" at bounding box center [453, 62] width 104 height 16
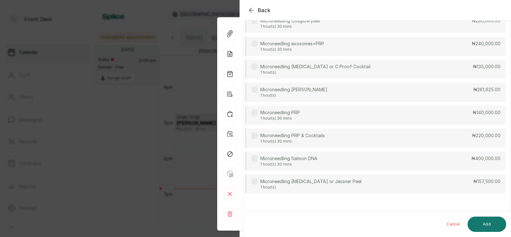
scroll to position [132, 0]
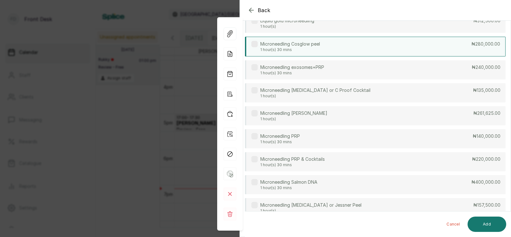
type input "micronee"
click at [337, 44] on div "Microneedling Cosglow peel 1 hour(s) 30 mins ₦280,000.00" at bounding box center [375, 47] width 261 height 20
click at [485, 223] on button "Add" at bounding box center [486, 224] width 39 height 15
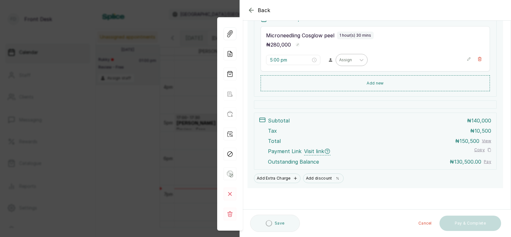
click at [339, 58] on div at bounding box center [345, 60] width 13 height 6
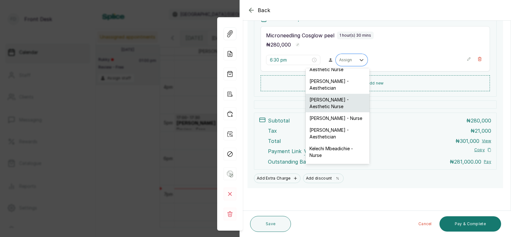
scroll to position [14, 0]
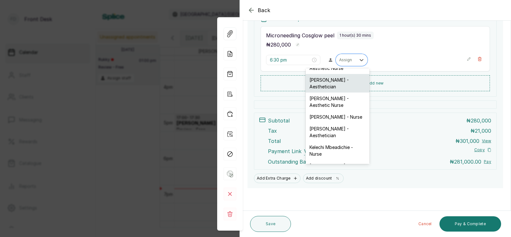
click at [332, 87] on div "[PERSON_NAME] - Aesthetician" at bounding box center [338, 83] width 64 height 19
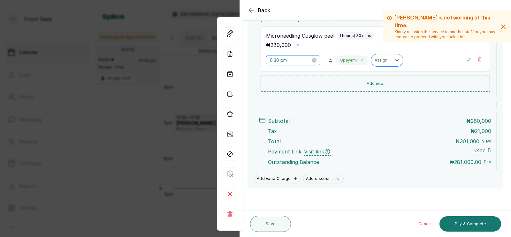
scroll to position [132, 0]
click at [279, 59] on input "6:30 pm" at bounding box center [290, 60] width 41 height 7
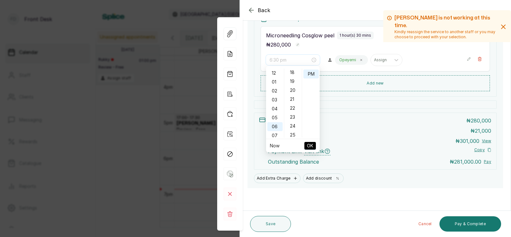
scroll to position [140, 0]
click at [276, 115] on div "05" at bounding box center [274, 117] width 15 height 9
click at [293, 72] on div "00" at bounding box center [292, 73] width 15 height 9
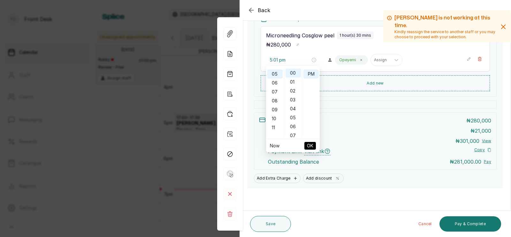
type input "5:00 pm"
click at [309, 145] on span "OK" at bounding box center [310, 146] width 6 height 12
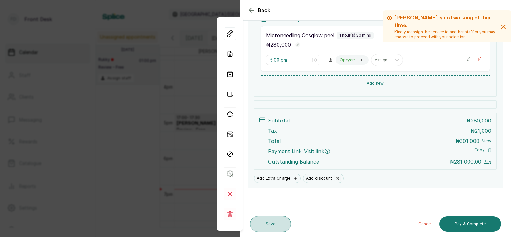
click at [267, 224] on button "Save" at bounding box center [270, 224] width 41 height 16
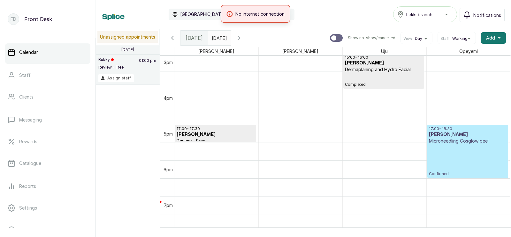
scroll to position [545, 0]
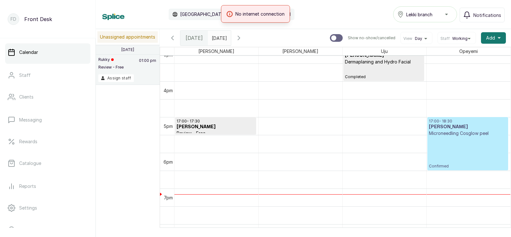
click at [240, 38] on icon "button" at bounding box center [239, 38] width 2 height 4
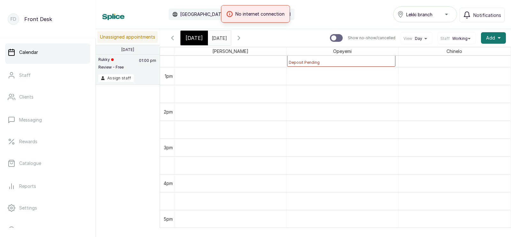
scroll to position [391, 0]
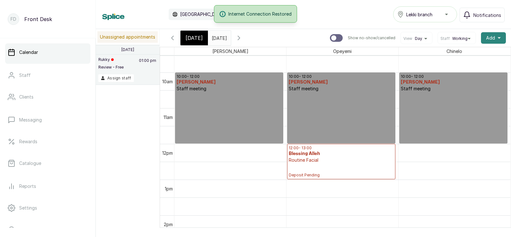
click at [493, 36] on span "Add" at bounding box center [490, 38] width 9 height 6
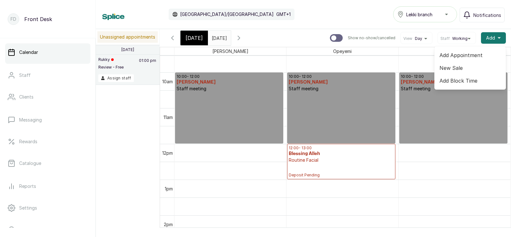
click at [454, 56] on span "Add Appointment" at bounding box center [469, 55] width 61 height 8
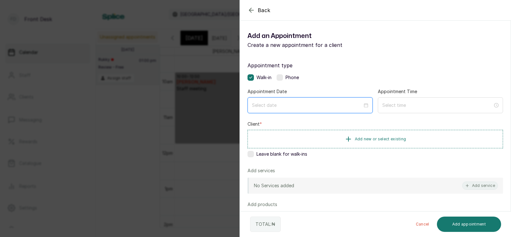
click at [309, 104] on input at bounding box center [307, 105] width 110 height 7
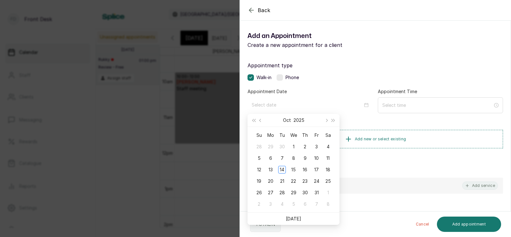
click at [182, 133] on div "Back Add Appointment Add an Appointment Create a new appointment for a client A…" at bounding box center [255, 118] width 511 height 237
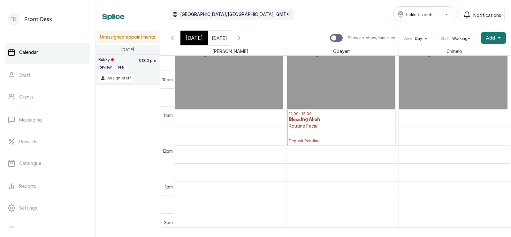
scroll to position [375, 0]
click at [190, 38] on span "[DATE]" at bounding box center [194, 38] width 17 height 8
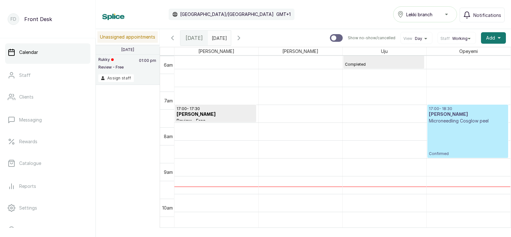
scroll to position [559, 0]
click at [450, 135] on p "Confirmed" at bounding box center [468, 140] width 78 height 32
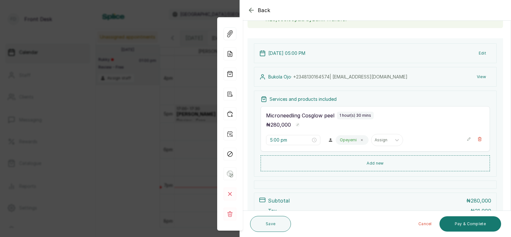
scroll to position [51, 0]
click at [124, 161] on div "Back Appointment Details Edit appointment 🚶 Walk-in (booked by Front Desk) Make…" at bounding box center [255, 118] width 511 height 237
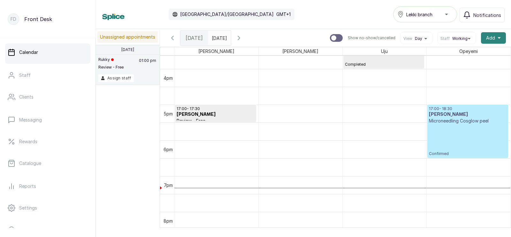
click at [490, 38] on span "Add" at bounding box center [490, 38] width 9 height 6
click at [460, 54] on span "Add Appointment" at bounding box center [469, 55] width 61 height 8
click at [458, 53] on span "Add Appointment" at bounding box center [469, 55] width 61 height 8
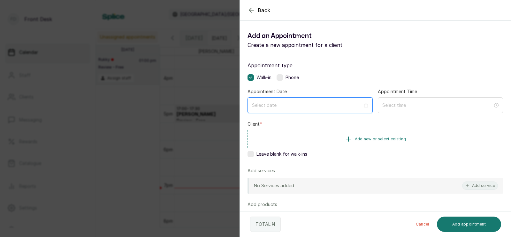
click at [300, 106] on input at bounding box center [307, 105] width 110 height 7
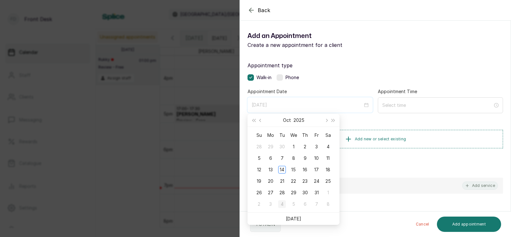
type input "[DATE]"
click at [282, 204] on div "4" at bounding box center [282, 205] width 8 height 8
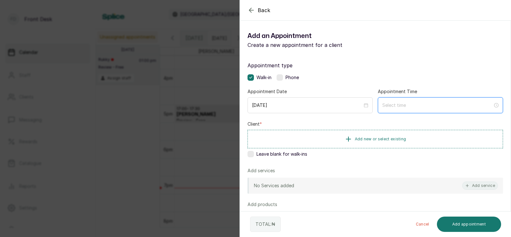
click at [403, 107] on input at bounding box center [437, 105] width 110 height 7
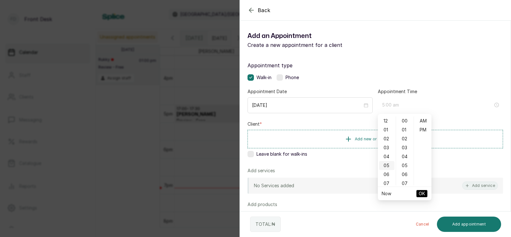
click at [387, 166] on div "05" at bounding box center [386, 165] width 15 height 9
click at [423, 129] on div "PM" at bounding box center [422, 129] width 15 height 9
type input "5:00 pm"
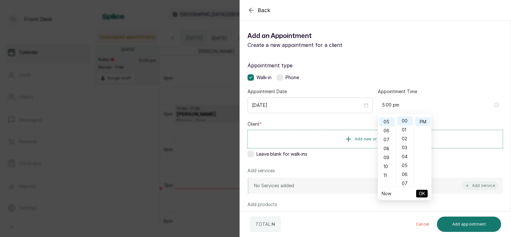
click at [422, 191] on span "OK" at bounding box center [422, 194] width 6 height 12
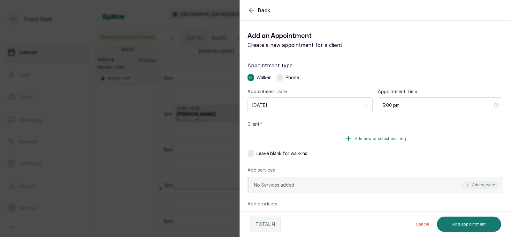
click at [388, 138] on span "Add new or select existing" at bounding box center [380, 138] width 51 height 5
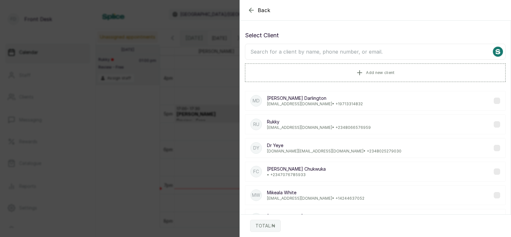
click at [355, 53] on input "text" at bounding box center [375, 52] width 261 height 16
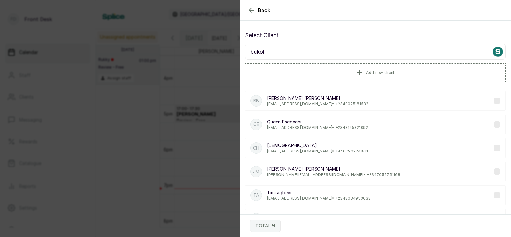
type input "bukola"
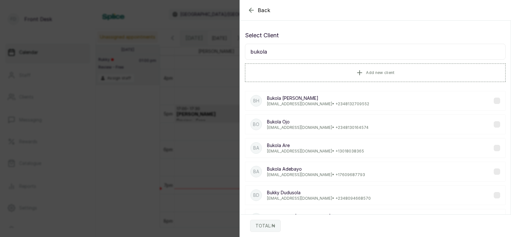
click at [299, 123] on p "[PERSON_NAME]" at bounding box center [318, 122] width 102 height 6
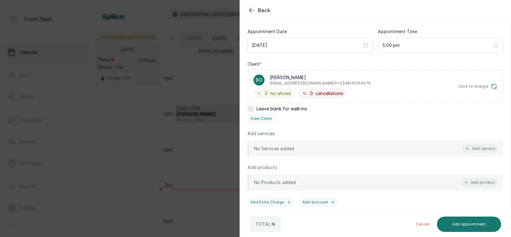
scroll to position [65, 0]
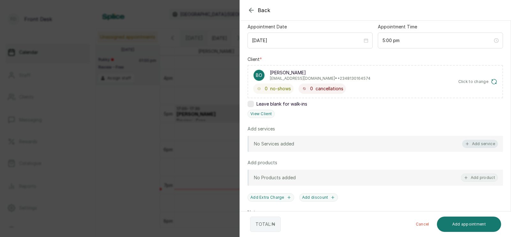
click at [482, 141] on button "Add service" at bounding box center [480, 144] width 36 height 8
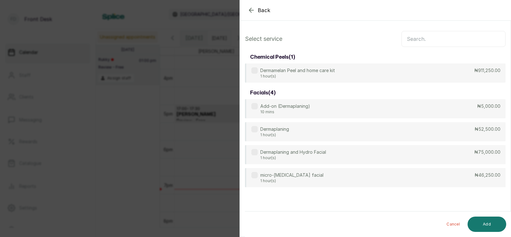
scroll to position [0, 0]
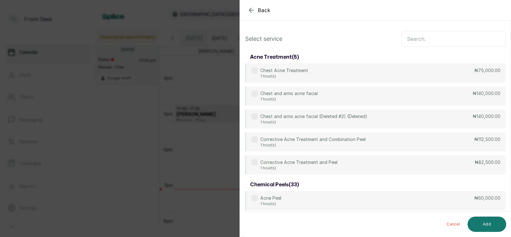
click at [432, 40] on input "text" at bounding box center [453, 39] width 104 height 16
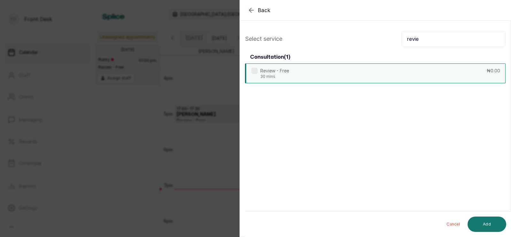
type input "revie"
click at [367, 72] on div "Review - Free 30 mins ₦0.00" at bounding box center [375, 74] width 261 height 20
click at [484, 220] on button "Add" at bounding box center [486, 224] width 39 height 15
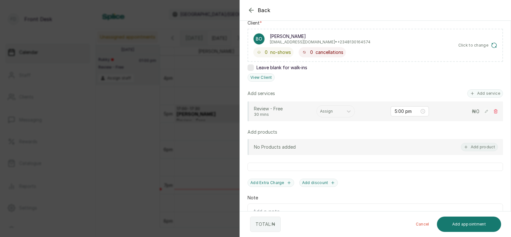
scroll to position [118, 0]
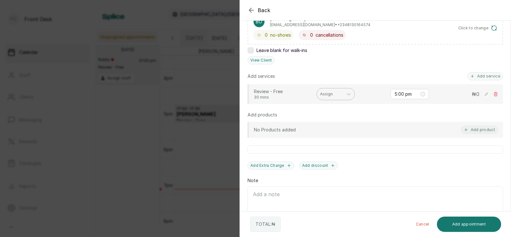
click at [329, 93] on div at bounding box center [330, 94] width 20 height 6
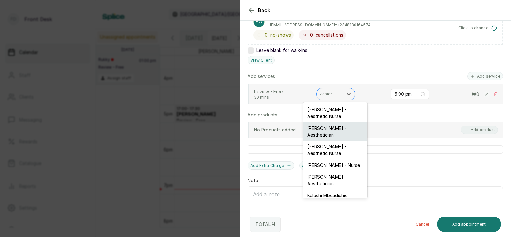
click at [326, 130] on div "[PERSON_NAME] - Aesthetician" at bounding box center [335, 131] width 64 height 19
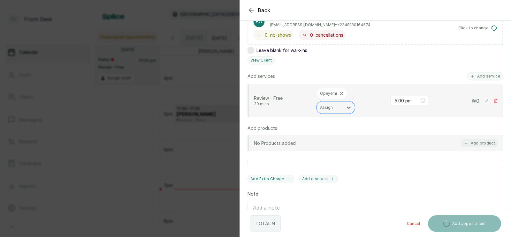
click at [466, 223] on button "Add appointment" at bounding box center [464, 224] width 73 height 17
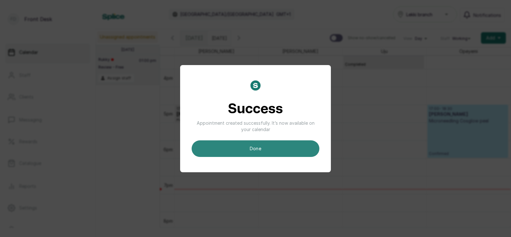
click at [283, 148] on button "done" at bounding box center [256, 149] width 128 height 17
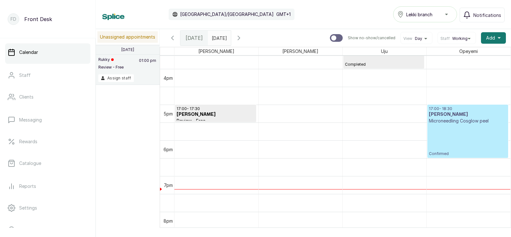
click at [463, 128] on p "Confirmed" at bounding box center [468, 140] width 78 height 32
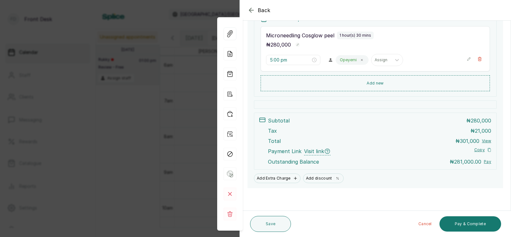
scroll to position [132, 0]
